Goal: Transaction & Acquisition: Subscribe to service/newsletter

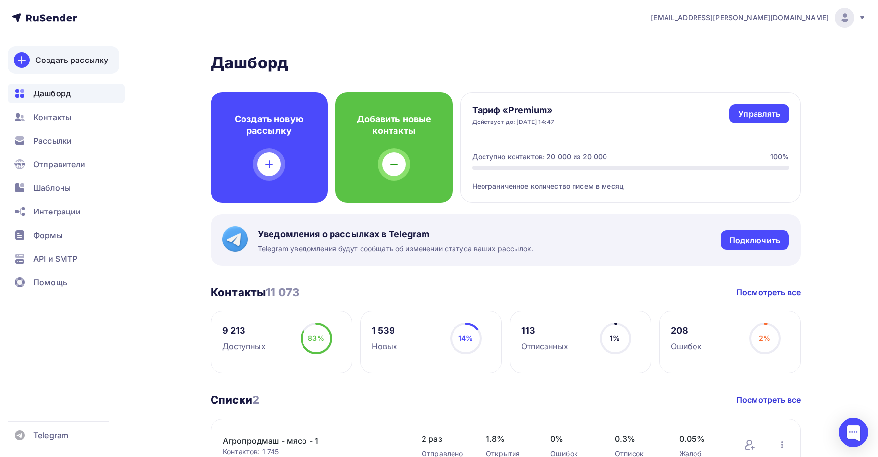
click at [87, 65] on div "Создать рассылку" at bounding box center [71, 60] width 73 height 12
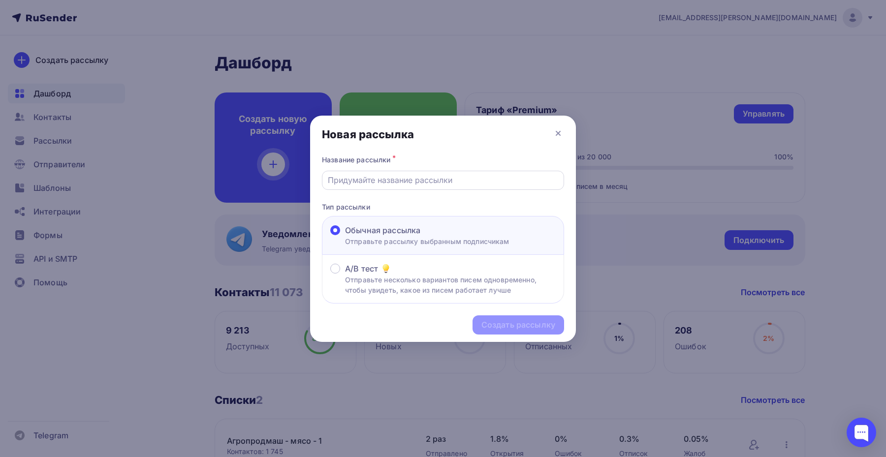
click at [404, 172] on div at bounding box center [443, 180] width 242 height 19
click at [402, 184] on input "text" at bounding box center [443, 180] width 231 height 12
paste input "Компания МЕГАХОЛОД предлагает европейские компрессора [PERSON_NAME] по специаль…"
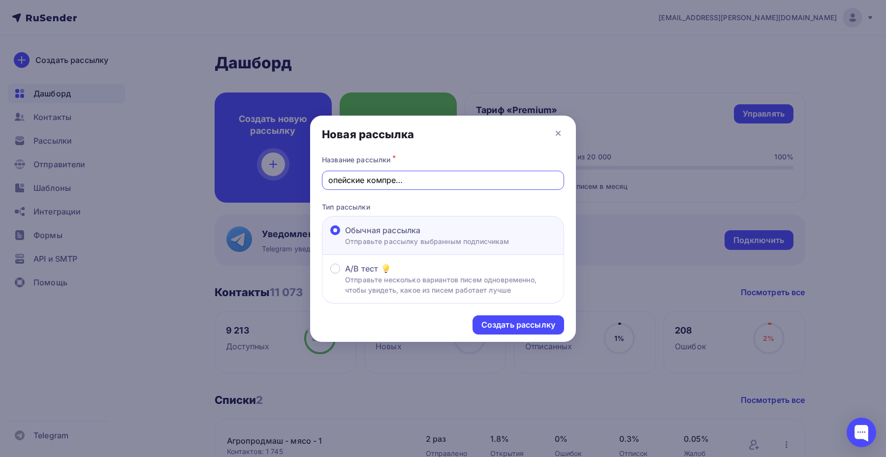
type input "Компания МЕГАХОЛОД предлагает европейские компрессора [PERSON_NAME] по специаль…"
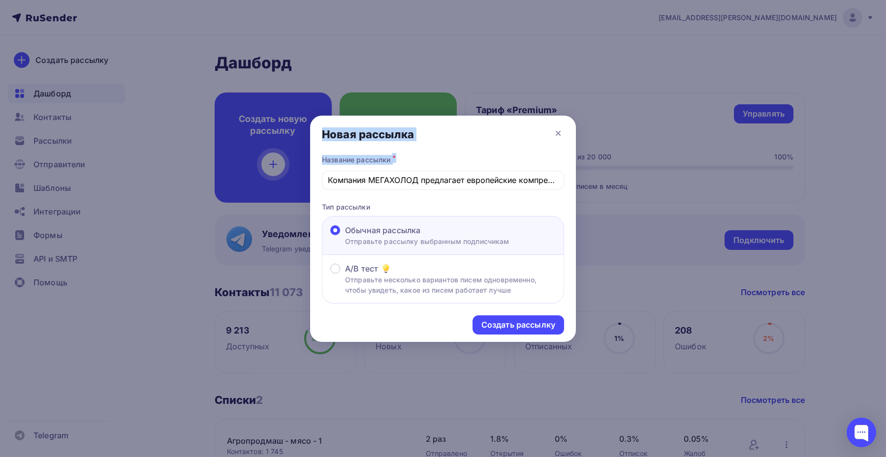
drag, startPoint x: 309, startPoint y: 171, endPoint x: 225, endPoint y: 169, distance: 84.2
click at [225, 169] on div "Новая рассылка Название рассылки * Компания МЕГАХОЛОД предлагает европейские ко…" at bounding box center [443, 228] width 886 height 457
click at [347, 179] on input "Компания МЕГАХОЛОД предлагает европейские компрессора [PERSON_NAME] по специаль…" at bounding box center [443, 180] width 231 height 12
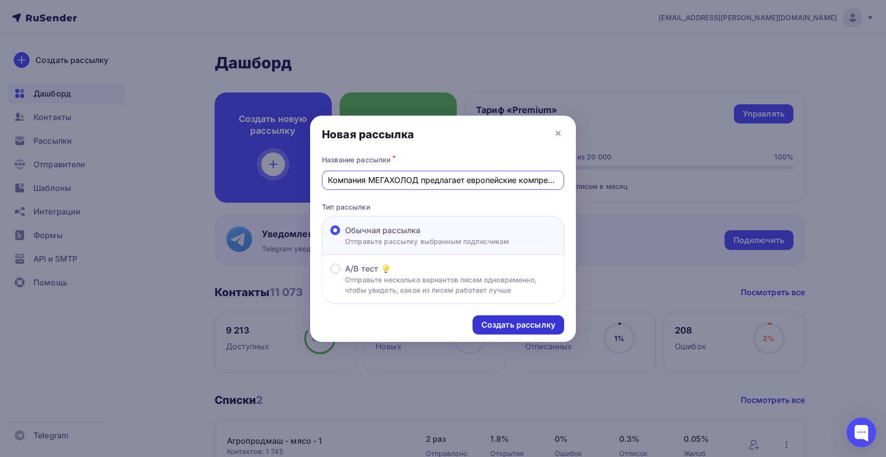
click at [490, 325] on div "Создать рассылку" at bounding box center [518, 324] width 74 height 11
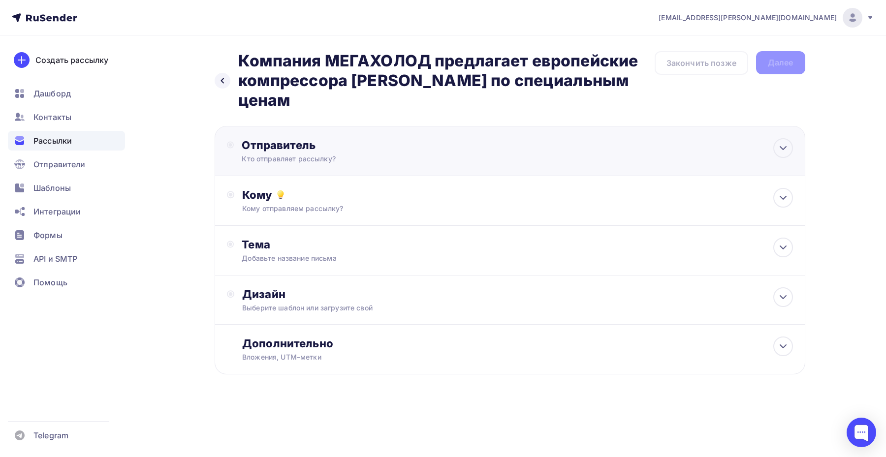
click at [378, 146] on div "Отправитель Кто отправляет рассылку? Email * [EMAIL_ADDRESS][PERSON_NAME][DOMAI…" at bounding box center [510, 151] width 590 height 50
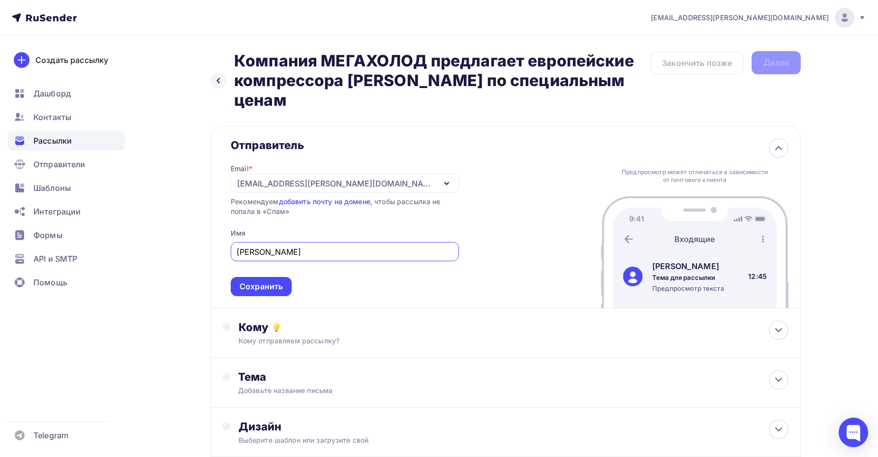
click at [265, 178] on div "[EMAIL_ADDRESS][PERSON_NAME][DOMAIN_NAME]" at bounding box center [336, 184] width 198 height 12
type input "[PERSON_NAME]"
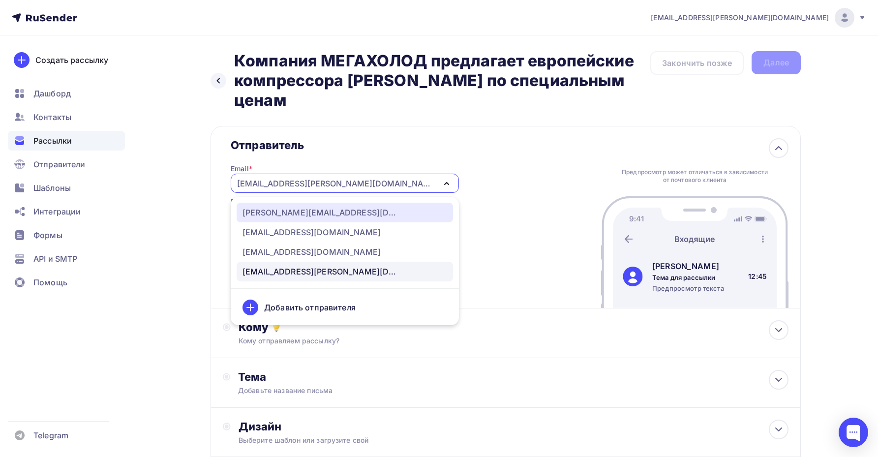
click at [283, 207] on div "[PERSON_NAME][EMAIL_ADDRESS][DOMAIN_NAME]" at bounding box center [321, 213] width 157 height 12
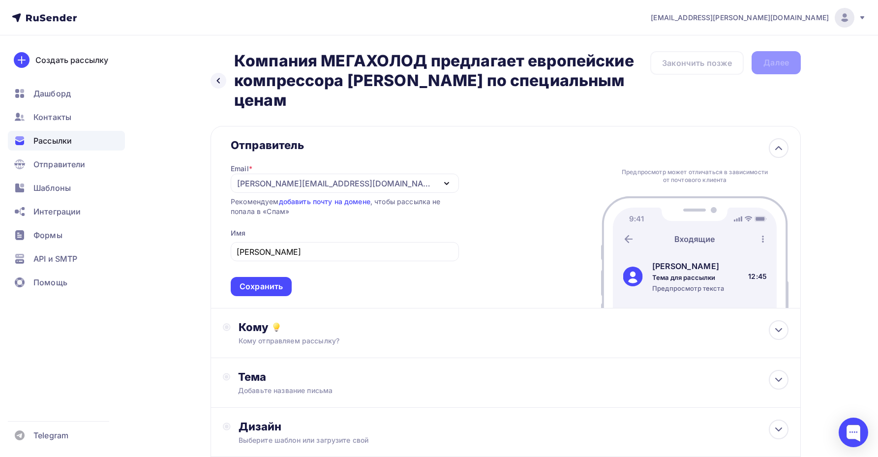
click at [232, 197] on div "Отправитель Email * [PERSON_NAME][EMAIL_ADDRESS][DOMAIN_NAME] [PERSON_NAME][EMA…" at bounding box center [337, 217] width 228 height 158
click at [265, 281] on div "Сохранить" at bounding box center [261, 286] width 43 height 11
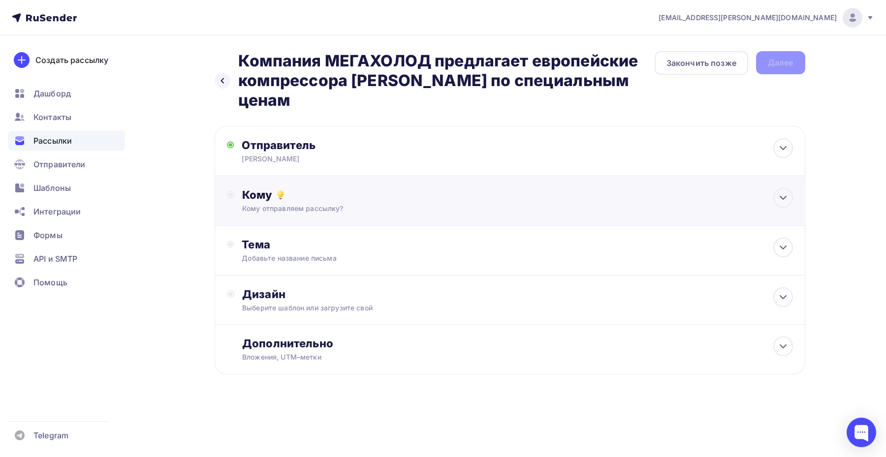
click at [287, 196] on div "Кому Кому отправляем рассылку? Списки получателей Выберите список Все списки id…" at bounding box center [510, 201] width 590 height 50
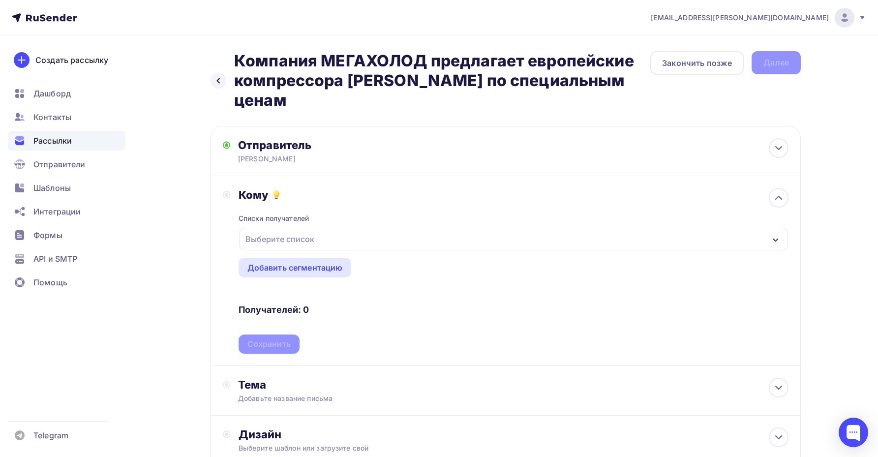
click at [285, 230] on div "Выберите список" at bounding box center [280, 239] width 77 height 18
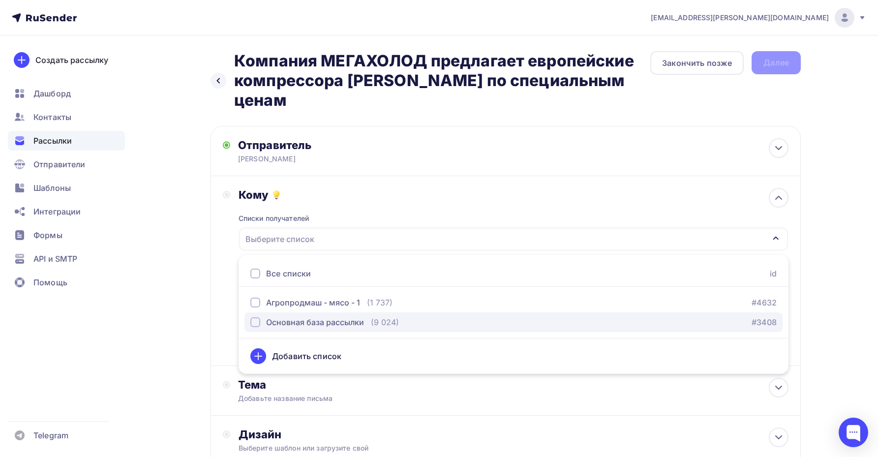
click at [264, 316] on div "Основная база рассылки" at bounding box center [307, 322] width 114 height 12
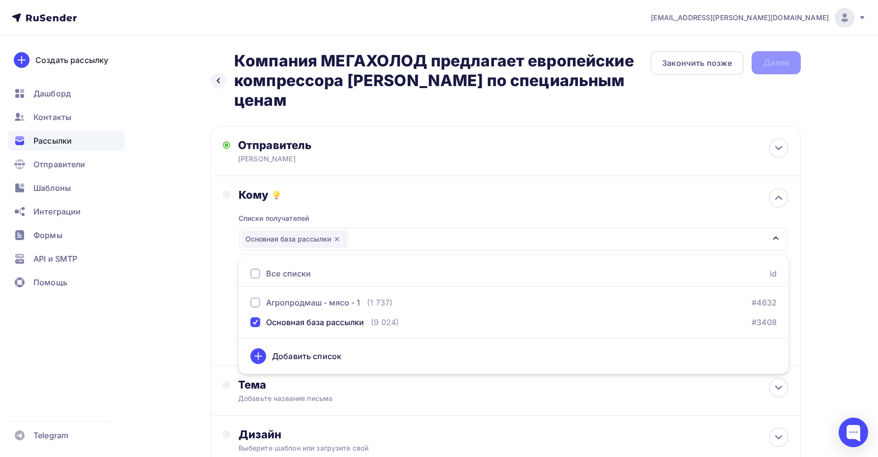
click at [221, 289] on div "Кому Списки получателей Основная база рассылки Все списки id Агропродмаш - мясо…" at bounding box center [506, 271] width 590 height 190
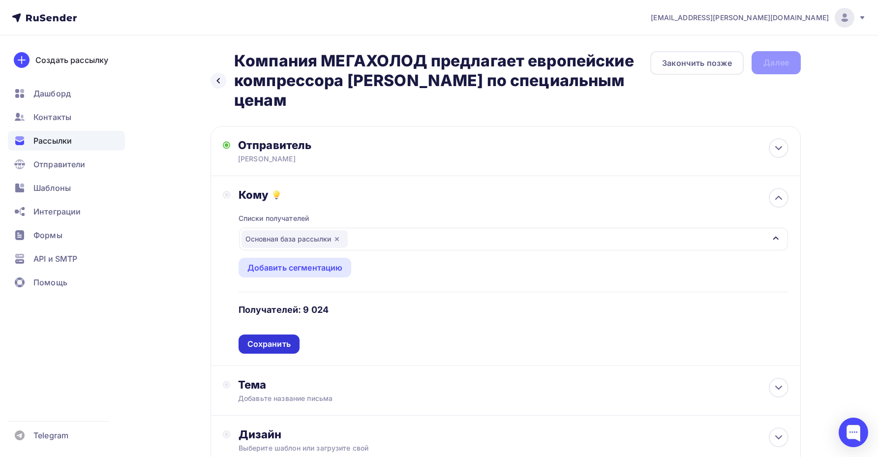
click at [263, 339] on div "Сохранить" at bounding box center [269, 344] width 43 height 11
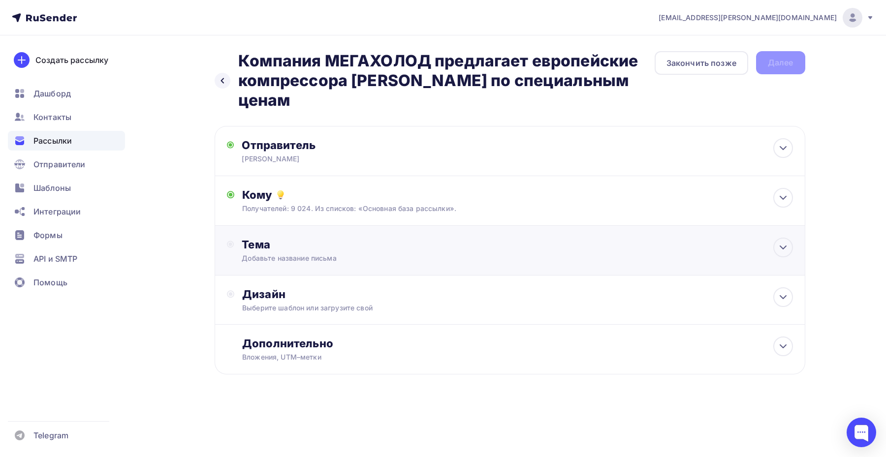
click at [264, 253] on div "Добавьте название письма" at bounding box center [329, 258] width 175 height 10
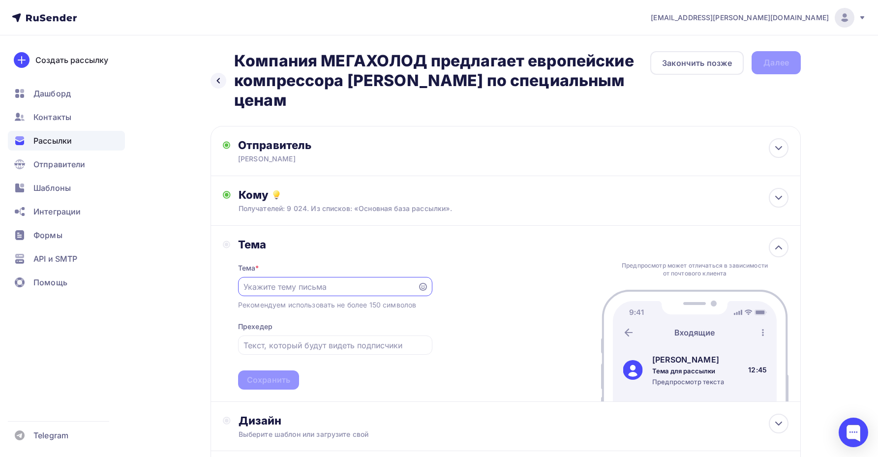
paste input "Компания МЕГАХОЛОД предлагает европейские компрессора [PERSON_NAME] по специаль…"
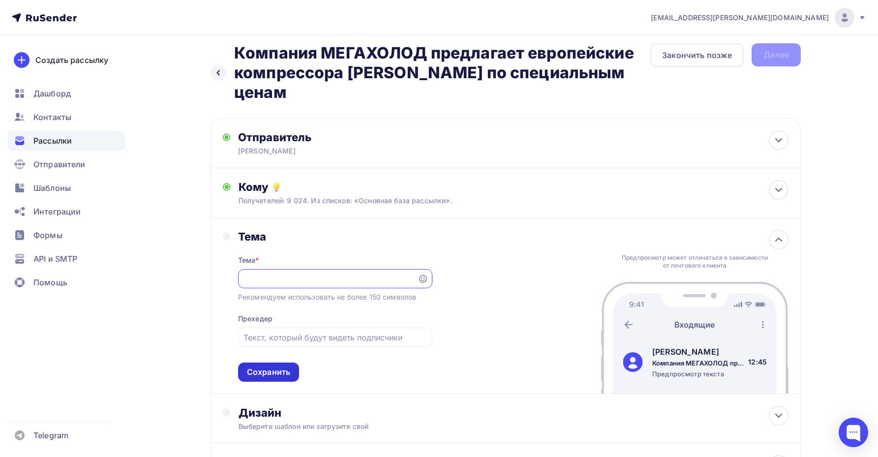
scroll to position [10, 0]
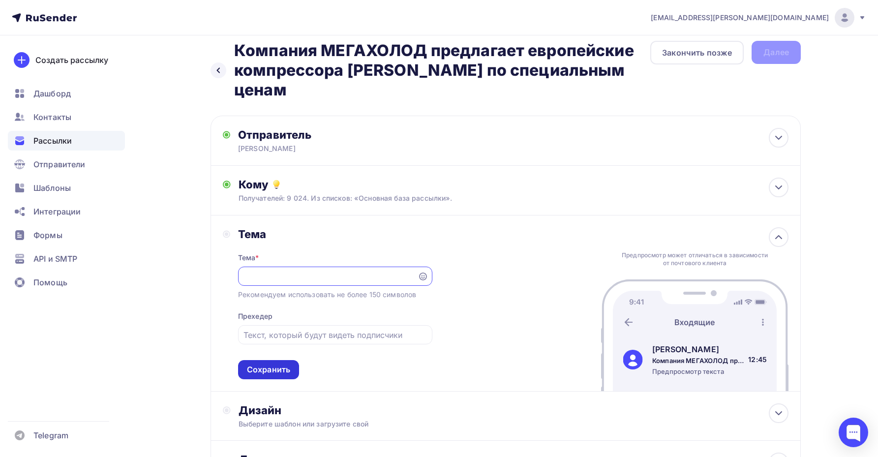
type input "Компания МЕГАХОЛОД предлагает европейские компрессора [PERSON_NAME] по специаль…"
click at [253, 364] on div "Сохранить" at bounding box center [268, 369] width 43 height 11
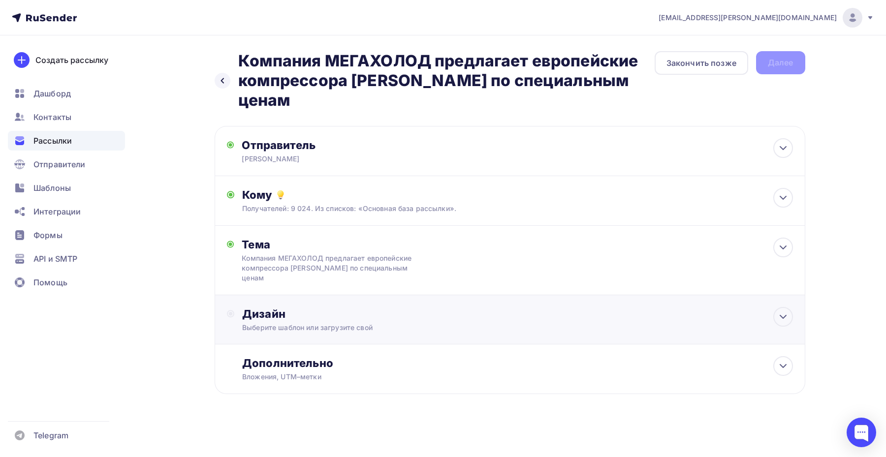
click at [293, 307] on div "Дизайн" at bounding box center [517, 314] width 550 height 14
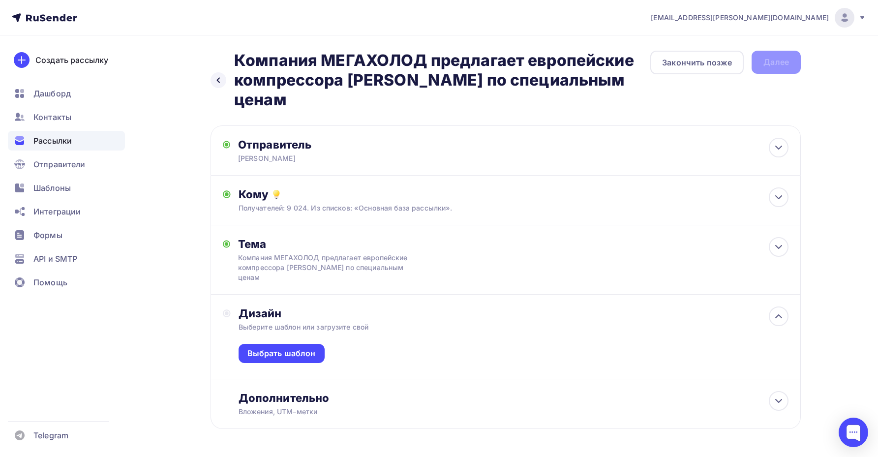
scroll to position [8, 0]
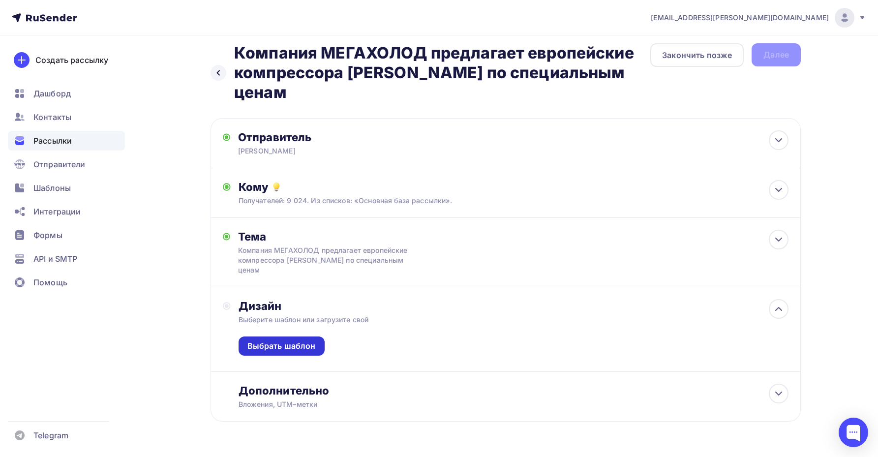
click at [281, 337] on div "Выбрать шаблон" at bounding box center [282, 346] width 86 height 19
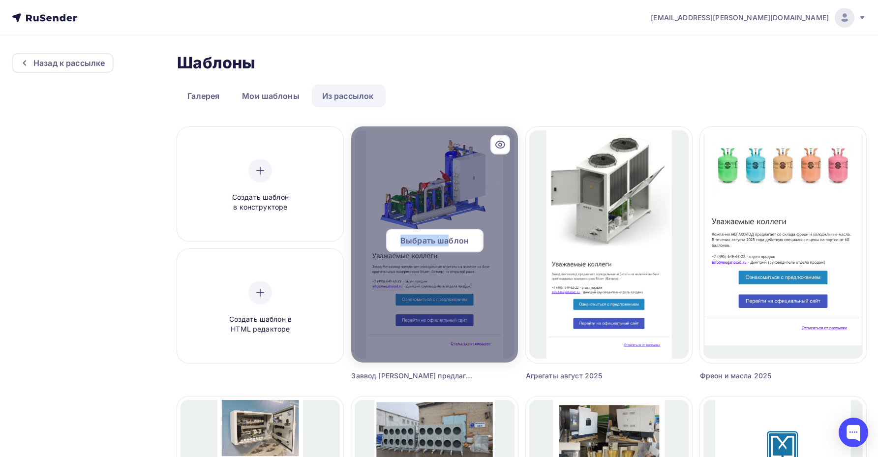
click at [448, 235] on span "Выбрать шаблон" at bounding box center [435, 241] width 68 height 12
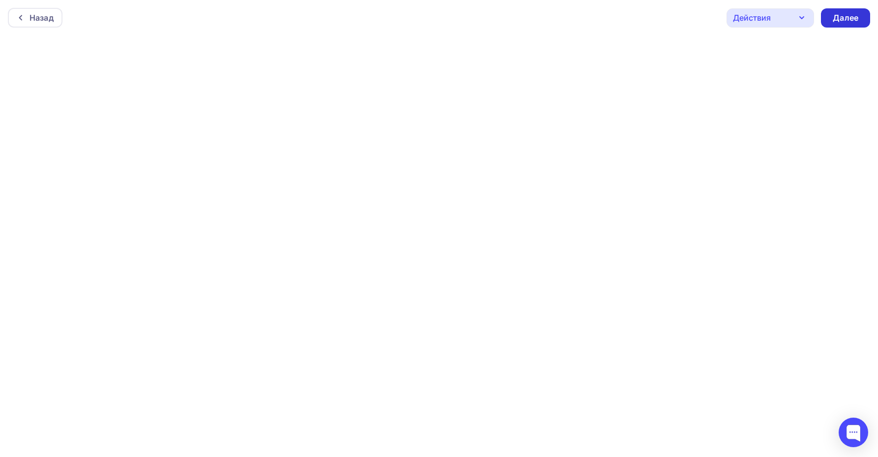
click at [837, 26] on div "Далее" at bounding box center [845, 17] width 49 height 19
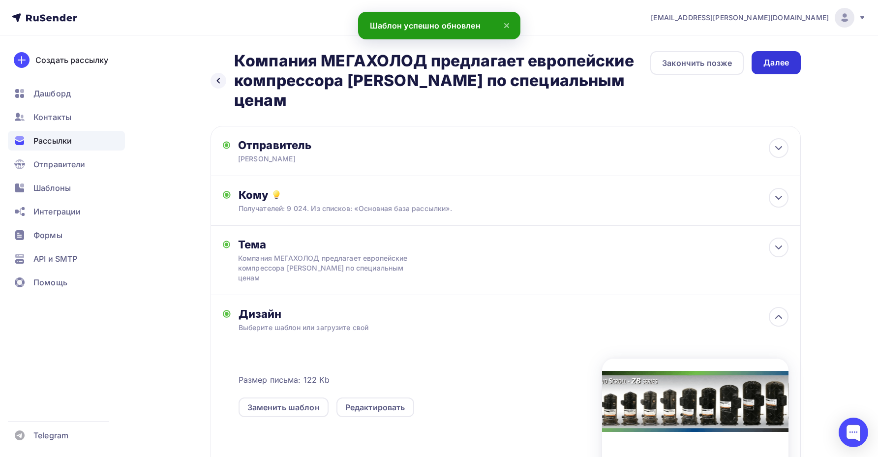
click at [765, 69] on div "Далее" at bounding box center [776, 62] width 49 height 23
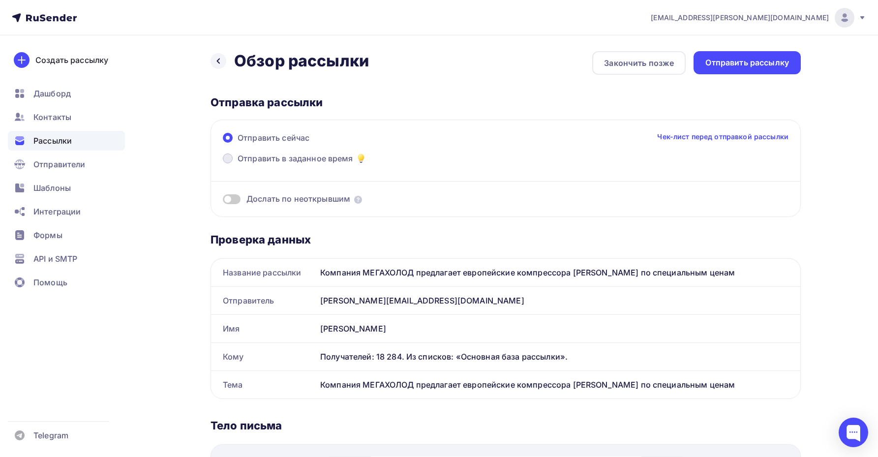
click at [228, 162] on span at bounding box center [228, 159] width 10 height 10
click at [238, 164] on input "Отправить в заданное время" at bounding box center [238, 164] width 0 height 0
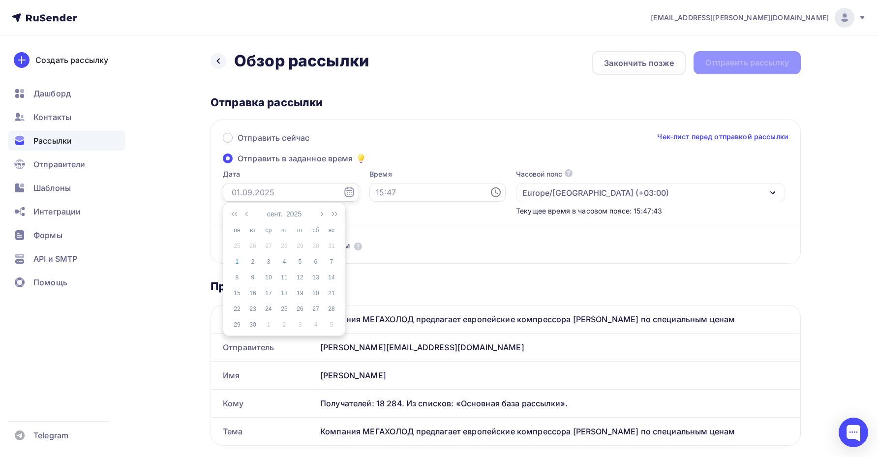
click at [293, 190] on input "text" at bounding box center [291, 192] width 136 height 19
click at [246, 261] on div "2" at bounding box center [253, 261] width 16 height 9
type input "[DATE]"
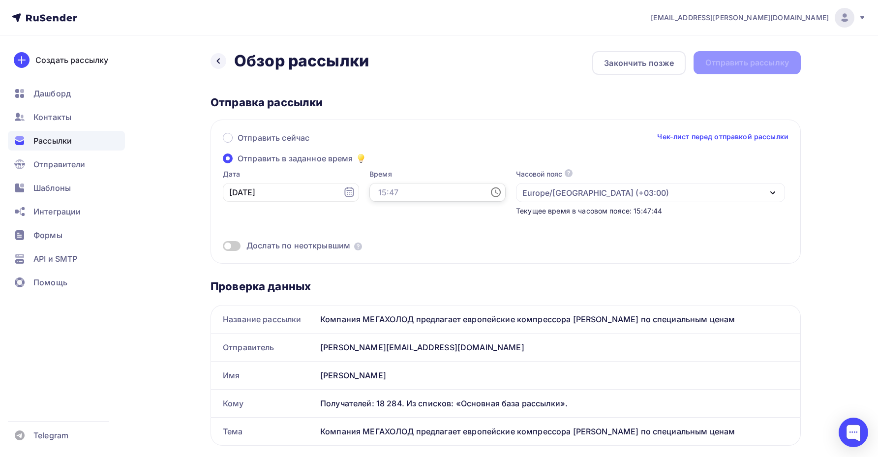
click at [370, 186] on input "text" at bounding box center [438, 192] width 136 height 19
click at [369, 287] on li "08" at bounding box center [370, 289] width 51 height 16
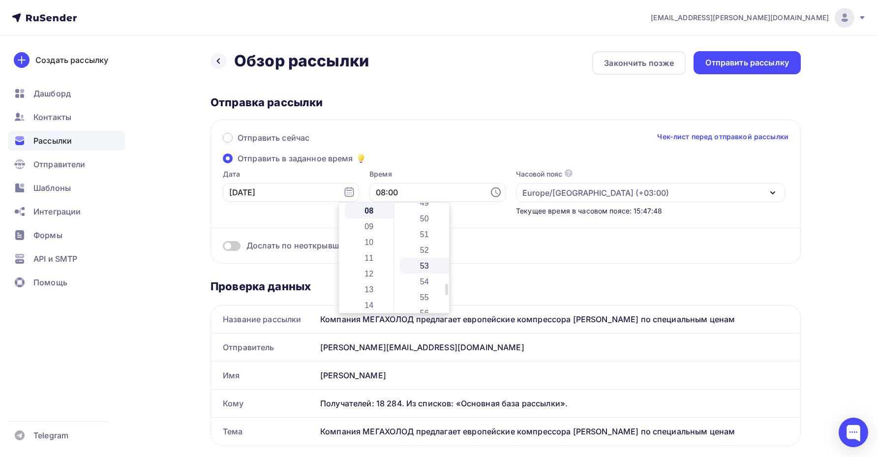
scroll to position [786, 0]
click at [427, 286] on li "55" at bounding box center [425, 290] width 51 height 16
type input "08:55"
click at [500, 256] on div "Отправить сейчас Чек-лист перед отправкой рассылки Отправить в заданное время Д…" at bounding box center [506, 192] width 590 height 144
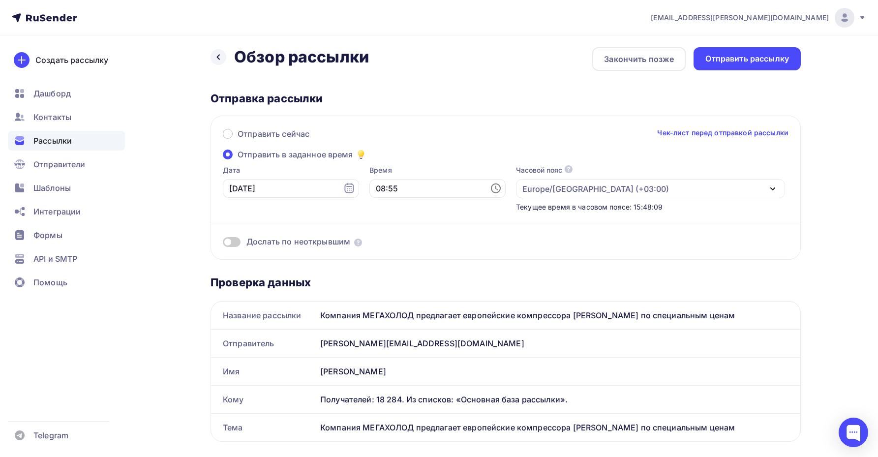
scroll to position [0, 0]
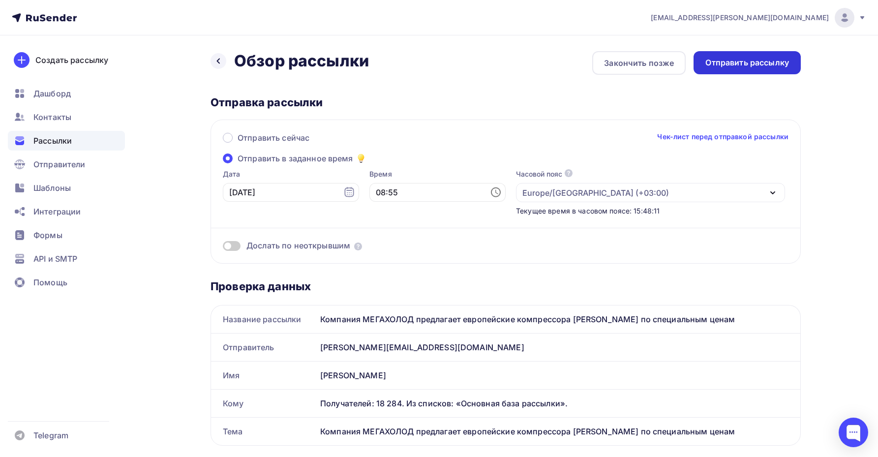
click at [740, 64] on div "Отправить рассылку" at bounding box center [748, 62] width 84 height 11
